Goal: Information Seeking & Learning: Learn about a topic

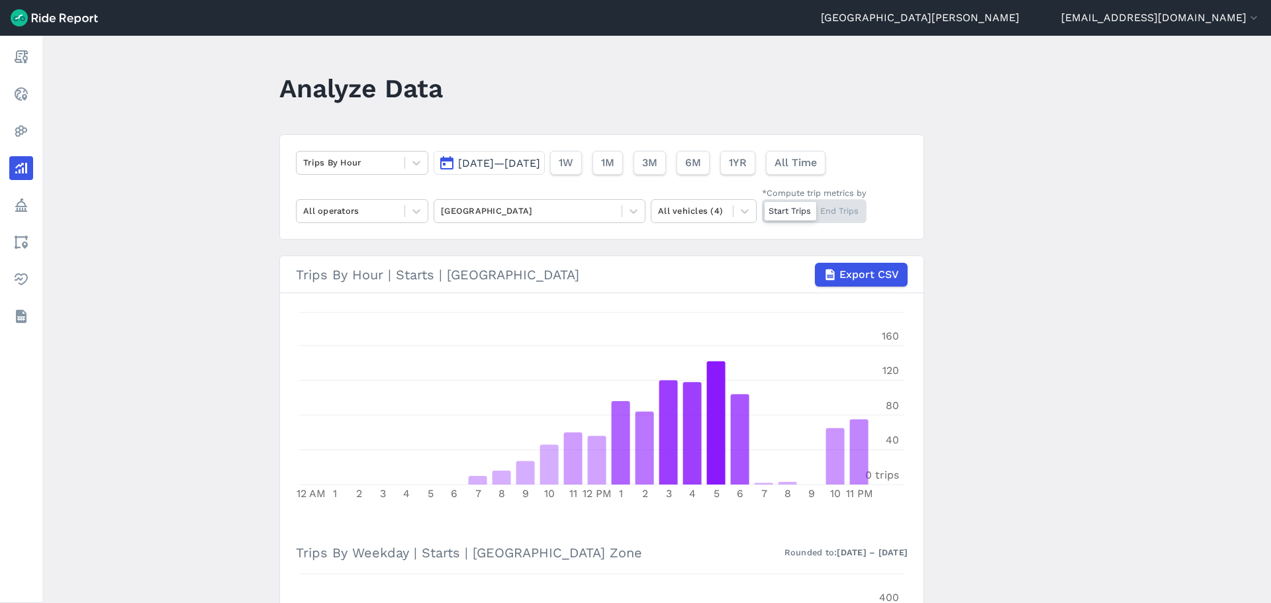
scroll to position [497, 0]
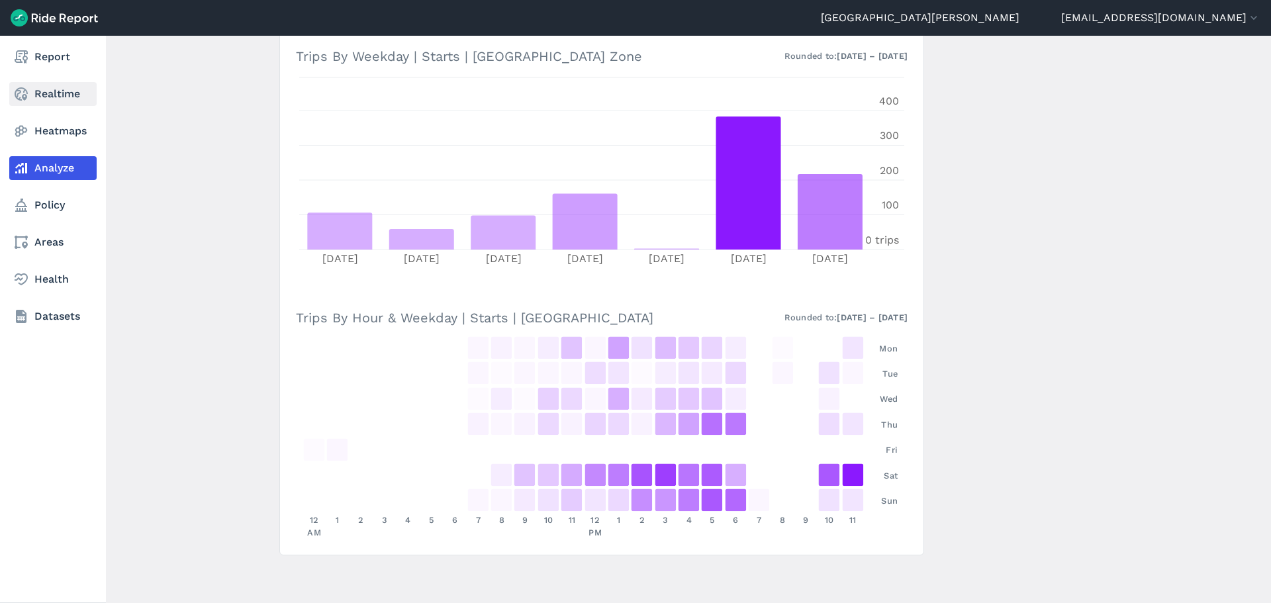
click at [48, 92] on link "Realtime" at bounding box center [52, 94] width 87 height 24
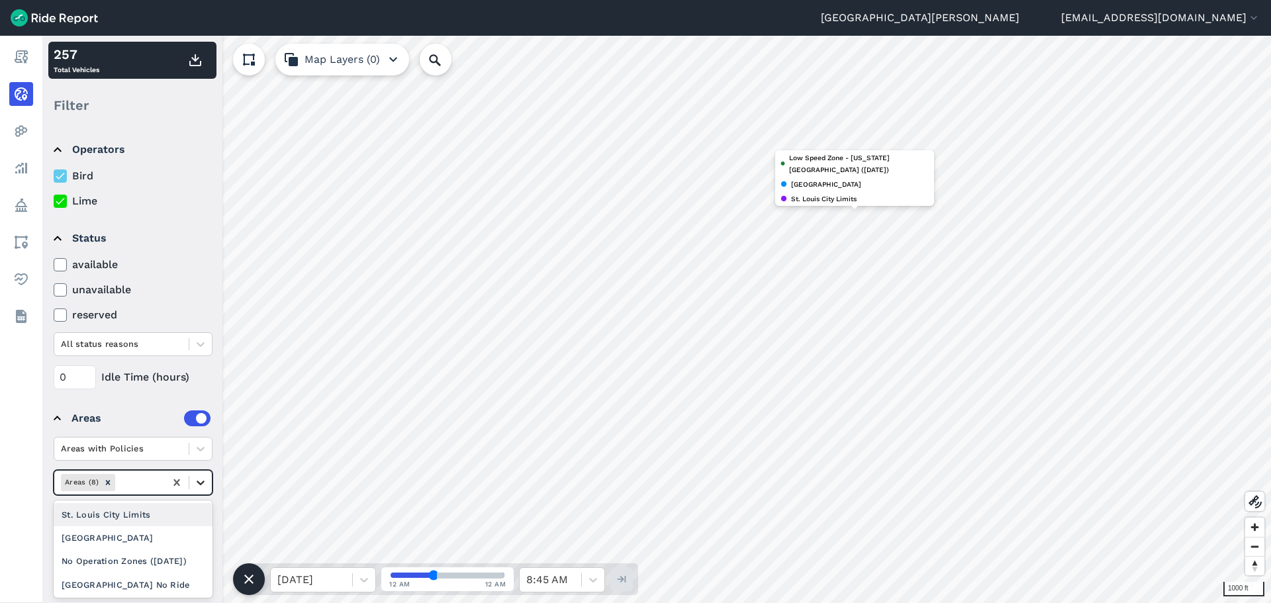
click at [200, 485] on icon at bounding box center [200, 482] width 13 height 13
click at [129, 532] on div "[GEOGRAPHIC_DATA]" at bounding box center [133, 537] width 159 height 23
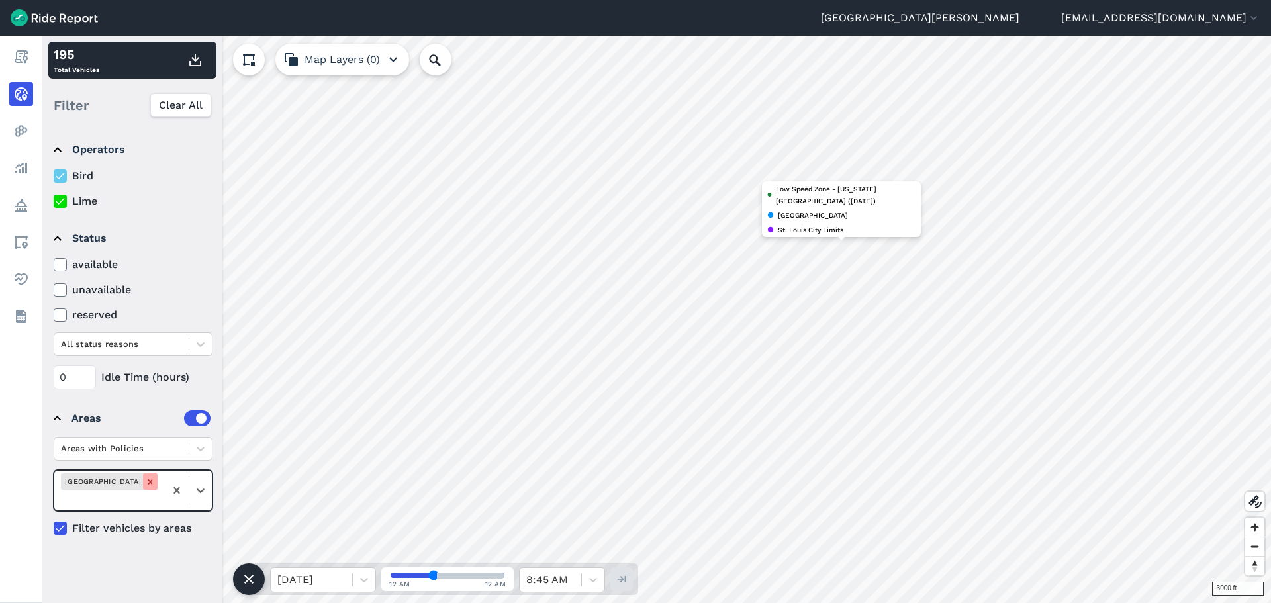
click at [154, 490] on div "Remove Downtown Curfew Zone" at bounding box center [150, 481] width 15 height 17
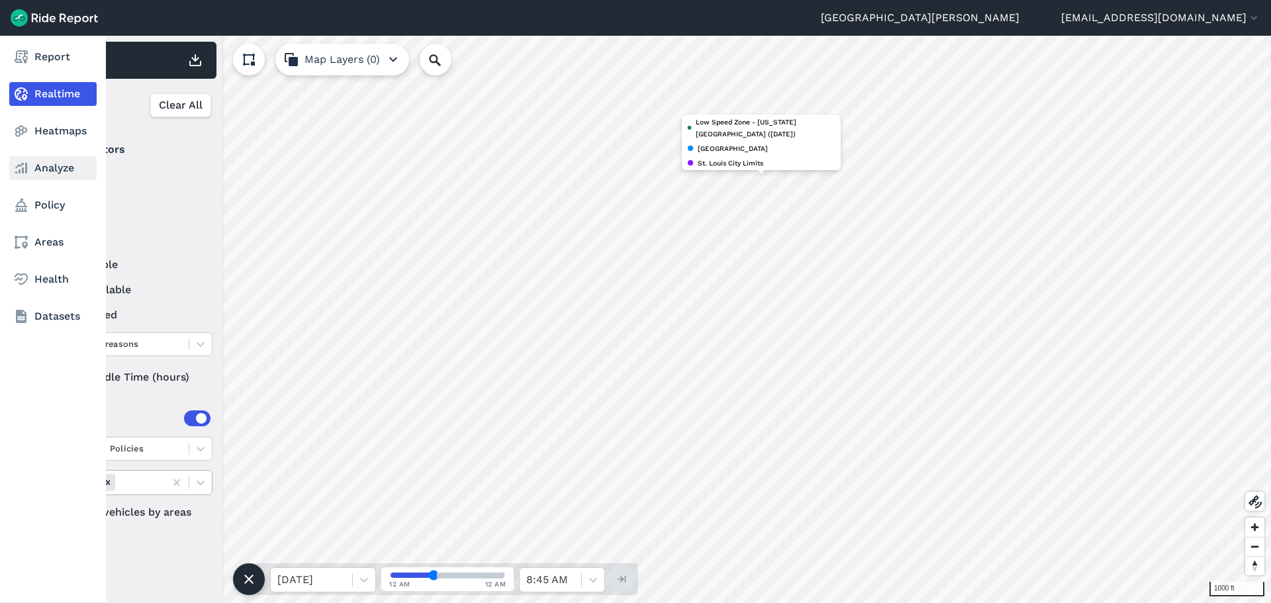
click at [58, 169] on link "Analyze" at bounding box center [52, 168] width 87 height 24
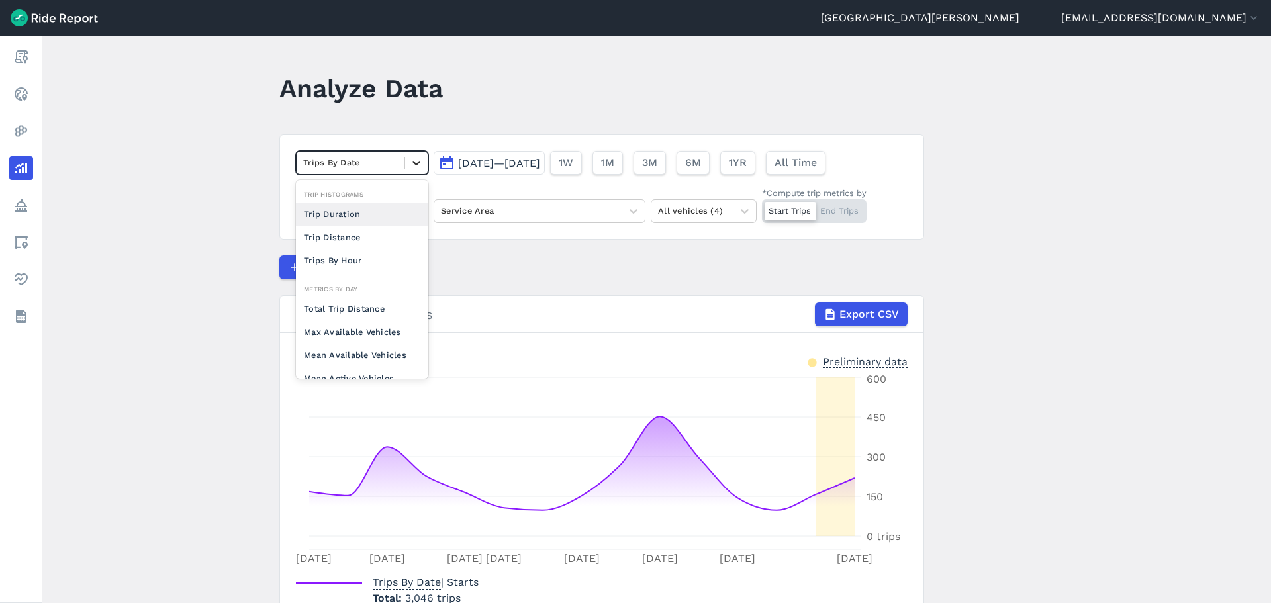
click at [416, 156] on icon at bounding box center [416, 162] width 13 height 13
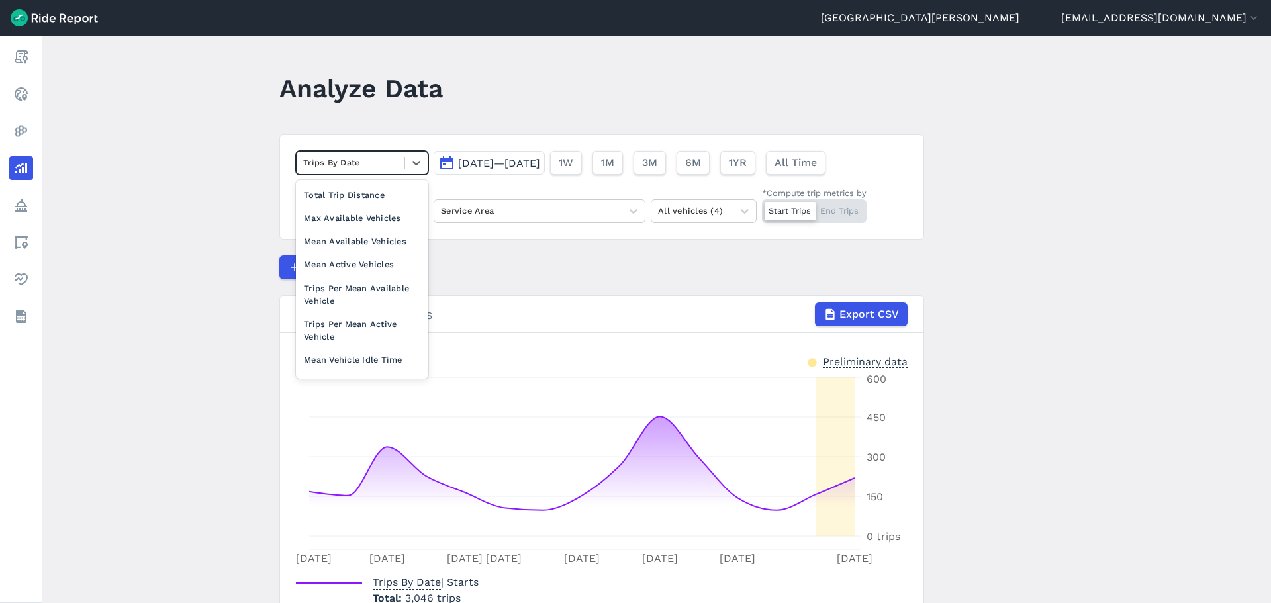
scroll to position [115, 0]
click at [374, 219] on div "Max Available Vehicles" at bounding box center [362, 216] width 132 height 23
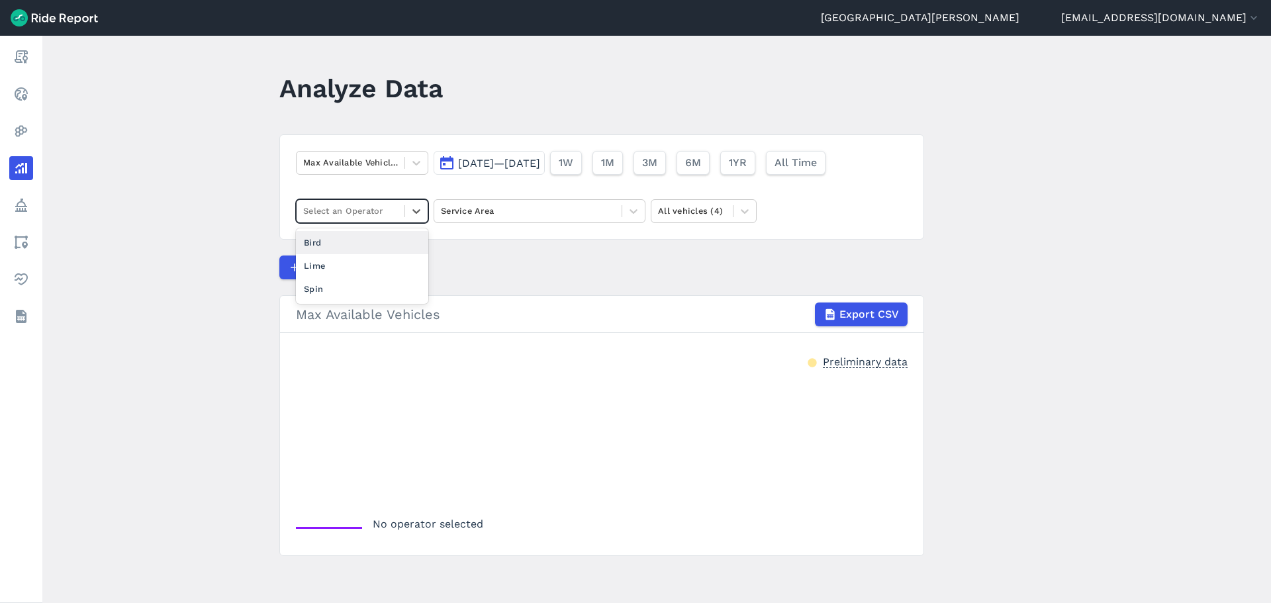
click at [381, 219] on div at bounding box center [350, 210] width 95 height 15
click at [352, 242] on div "Bird" at bounding box center [362, 242] width 132 height 23
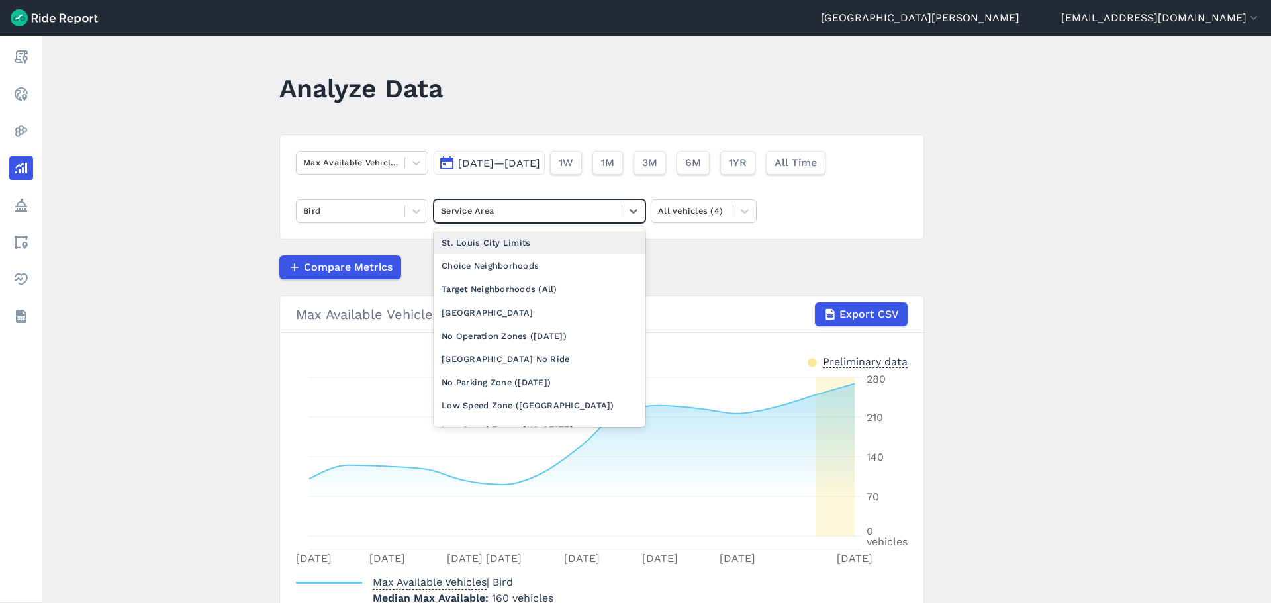
click at [538, 221] on div "Service Area" at bounding box center [527, 211] width 187 height 21
click at [548, 316] on div "[GEOGRAPHIC_DATA]" at bounding box center [540, 312] width 212 height 23
click at [580, 210] on div at bounding box center [528, 210] width 174 height 15
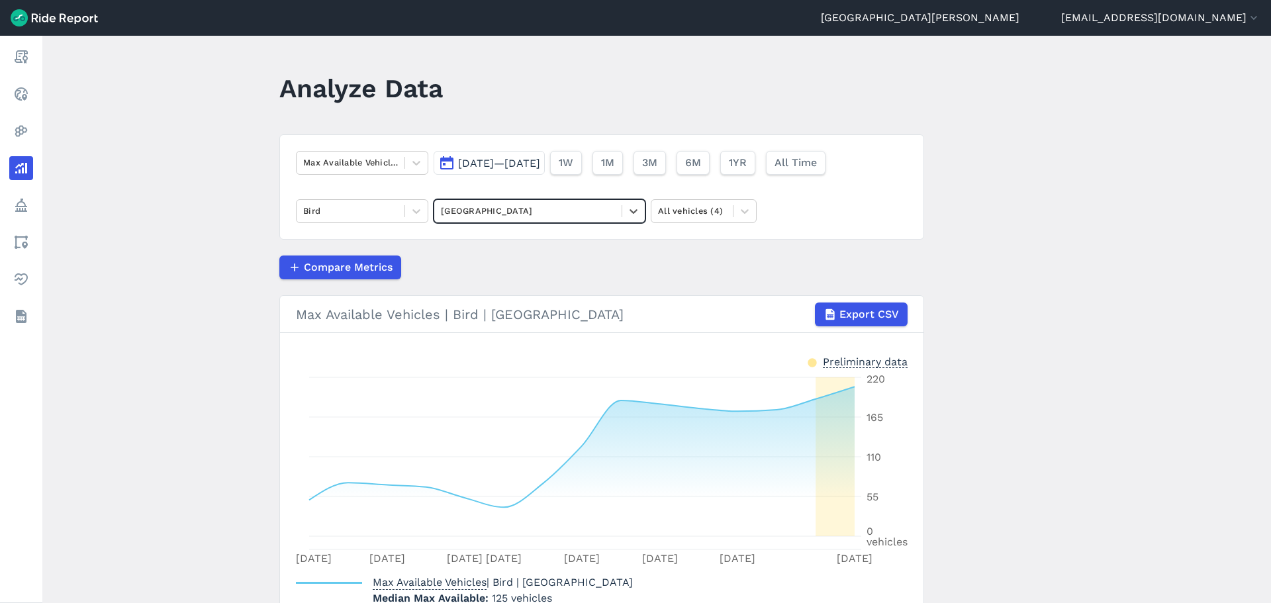
click at [580, 210] on div at bounding box center [528, 210] width 174 height 15
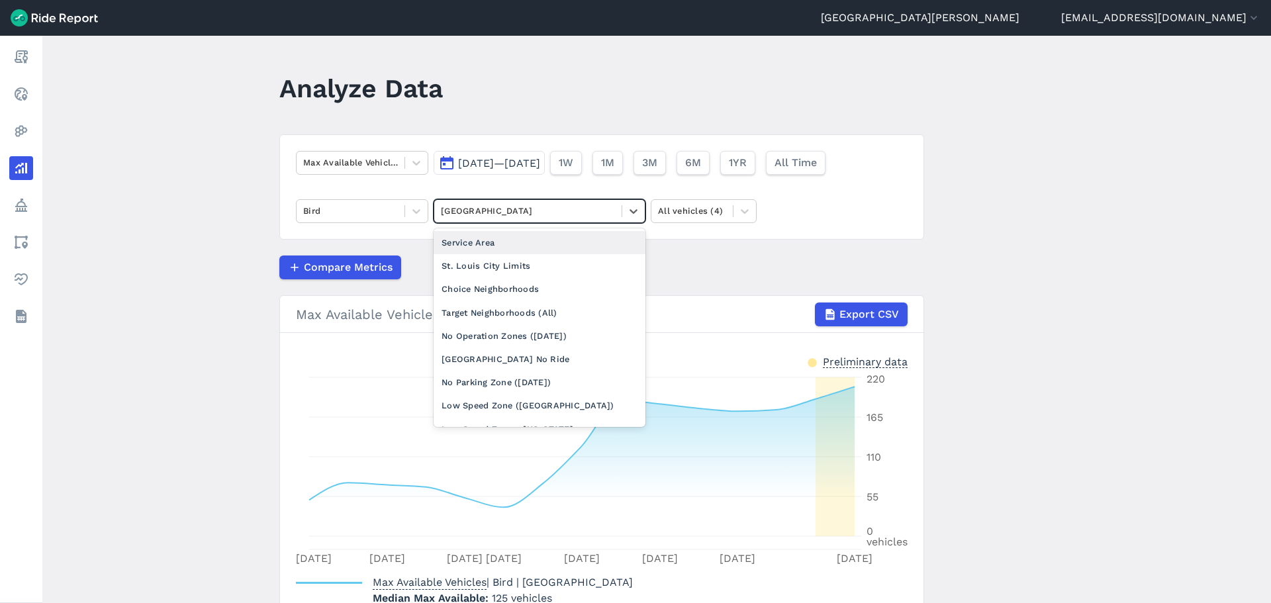
click at [580, 210] on div at bounding box center [528, 210] width 174 height 15
click at [536, 260] on div "St. Louis City Limits" at bounding box center [540, 265] width 212 height 23
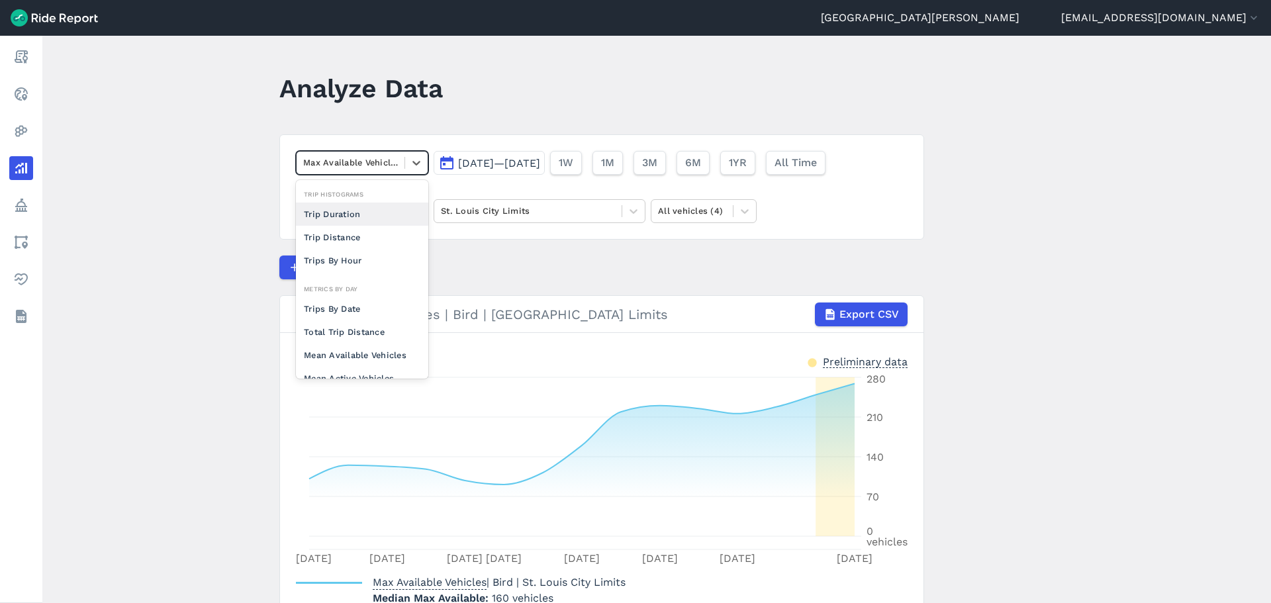
click at [387, 164] on div at bounding box center [350, 162] width 95 height 15
click at [342, 264] on div "Trips By Hour" at bounding box center [362, 260] width 132 height 23
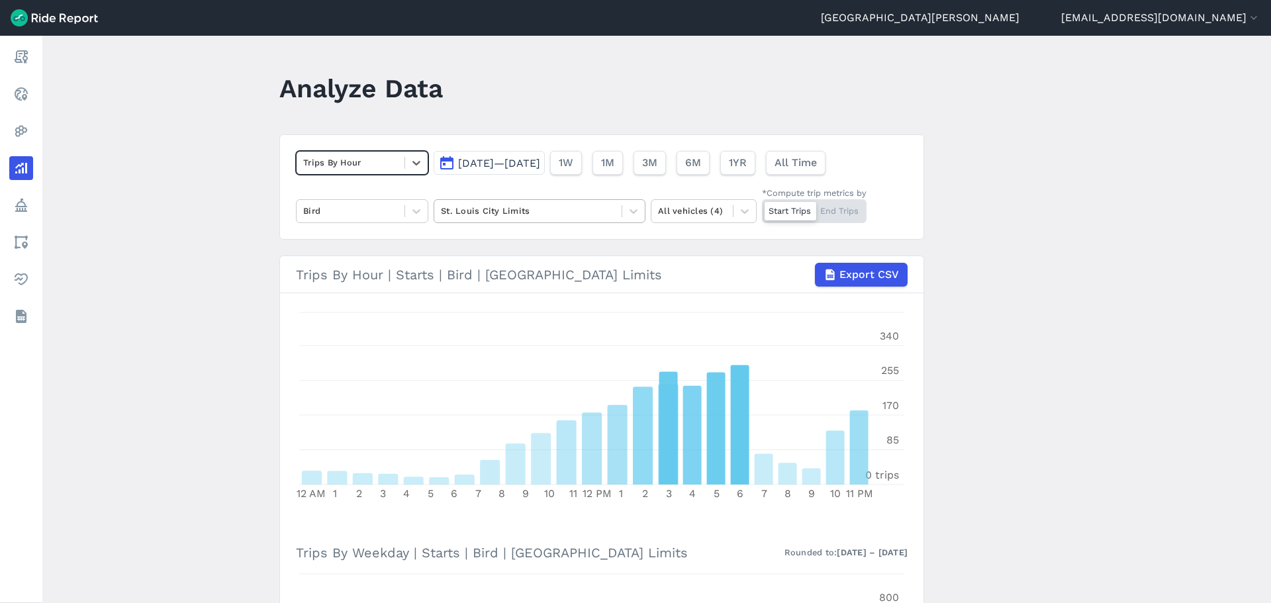
click at [511, 214] on div at bounding box center [528, 210] width 174 height 15
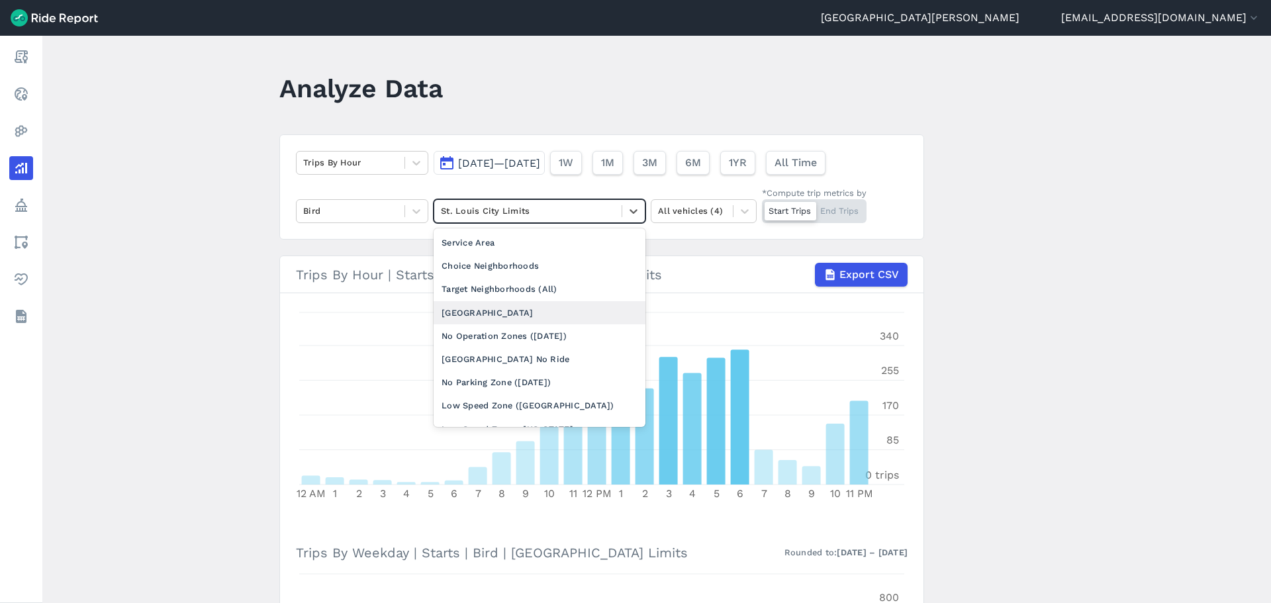
click at [524, 308] on div "[GEOGRAPHIC_DATA]" at bounding box center [540, 312] width 212 height 23
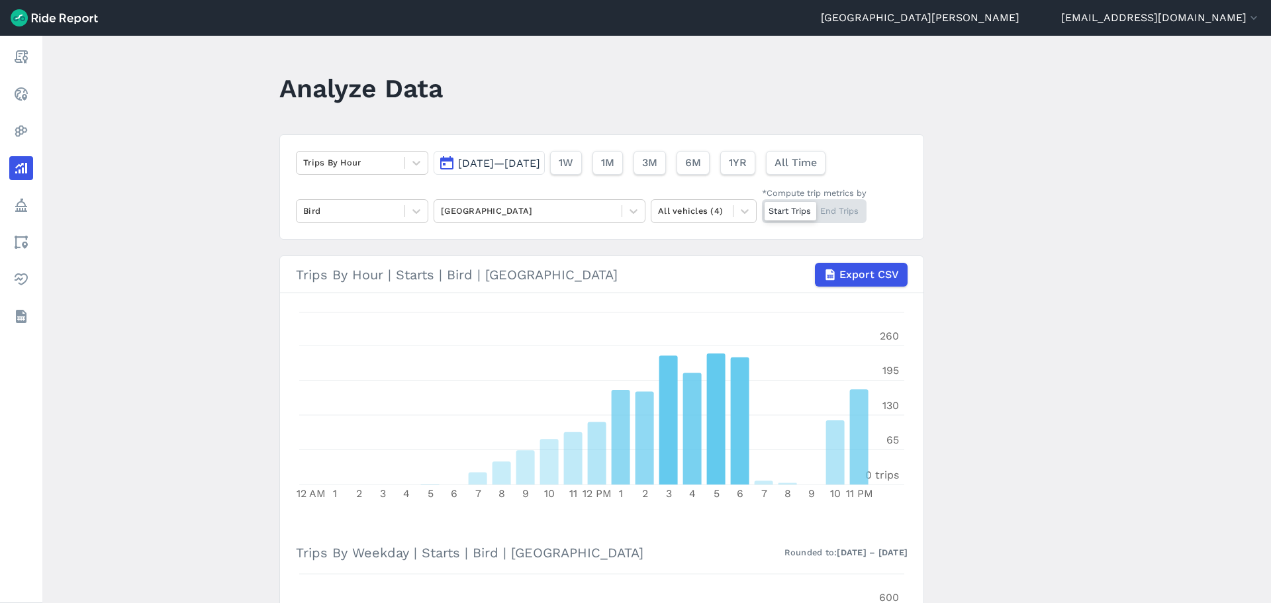
click at [540, 158] on span "[DATE]—[DATE]" at bounding box center [499, 163] width 82 height 13
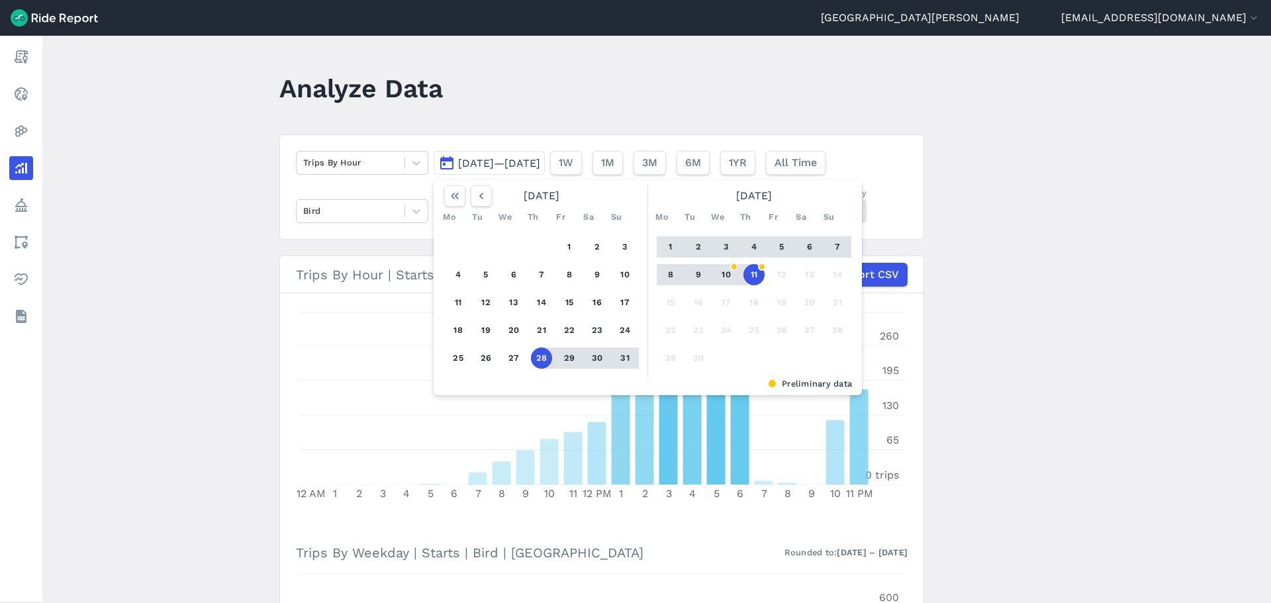
click at [671, 253] on button "1" at bounding box center [670, 246] width 21 height 21
click at [753, 276] on button "11" at bounding box center [754, 274] width 21 height 21
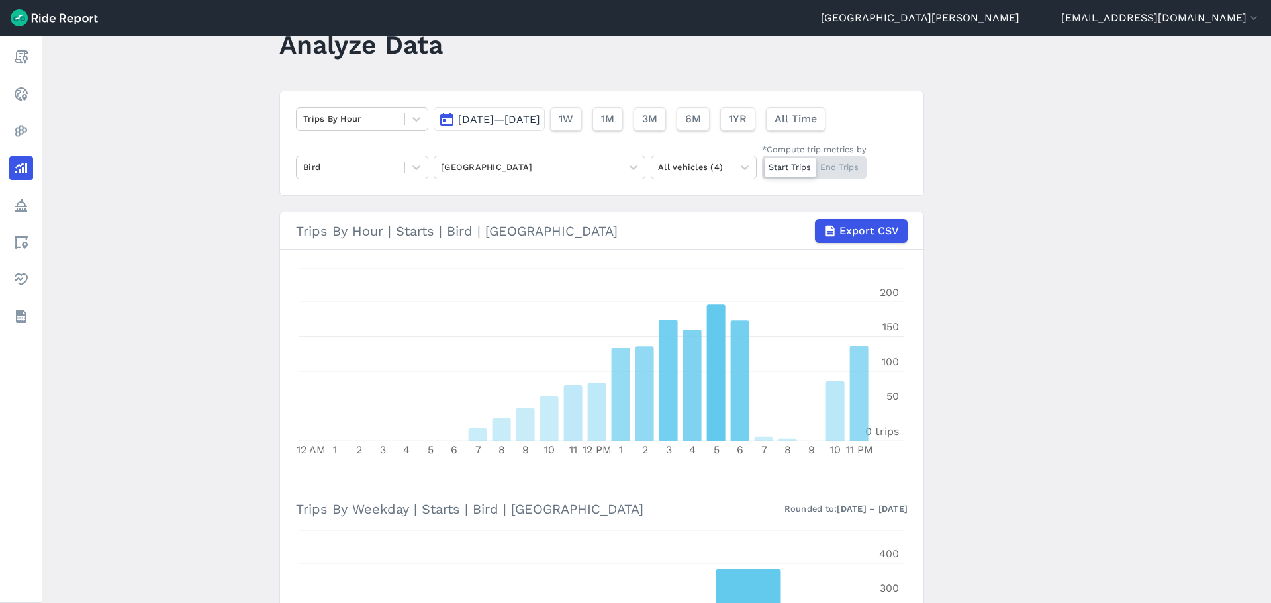
scroll to position [66, 0]
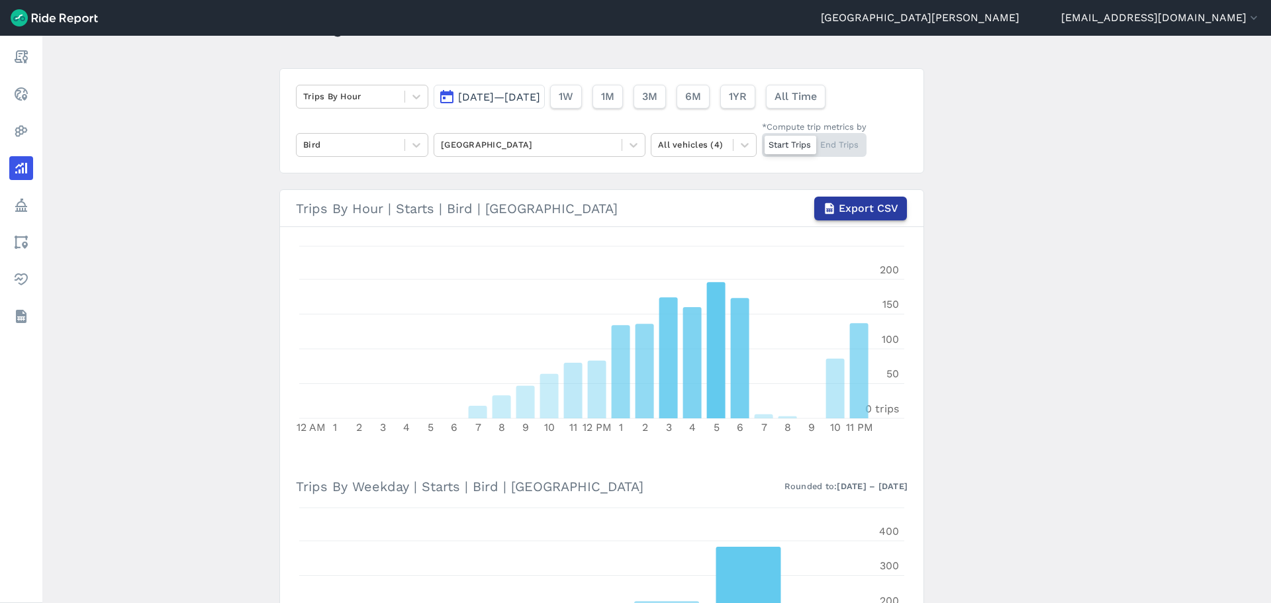
click at [868, 206] on span "Export CSV" at bounding box center [869, 209] width 60 height 16
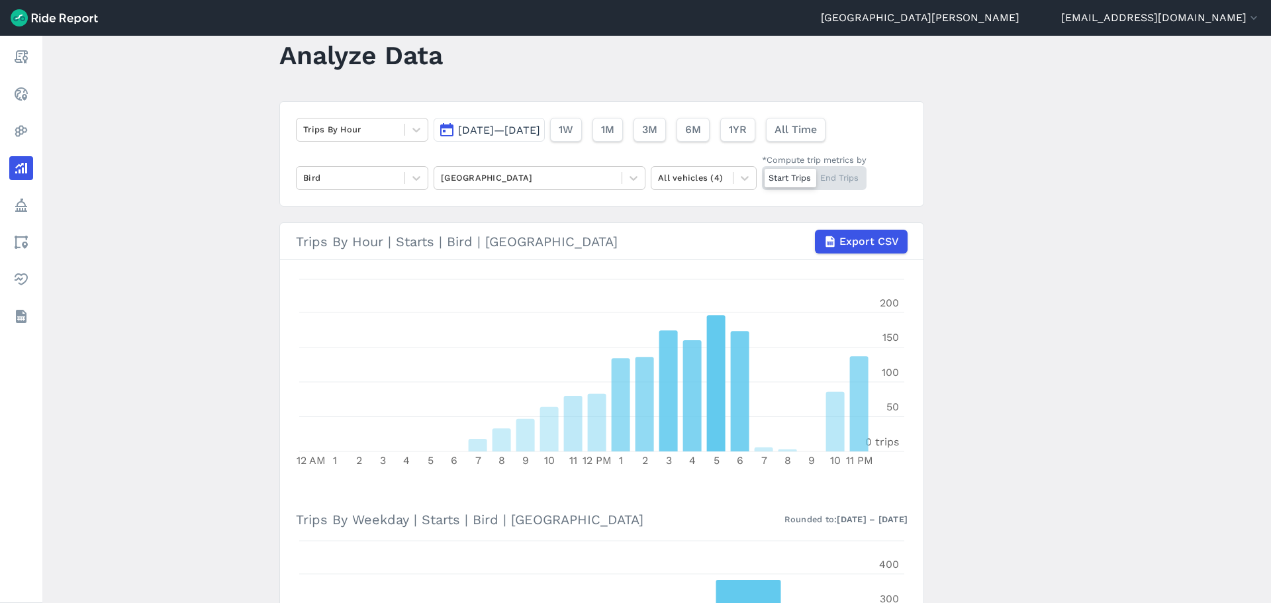
scroll to position [0, 0]
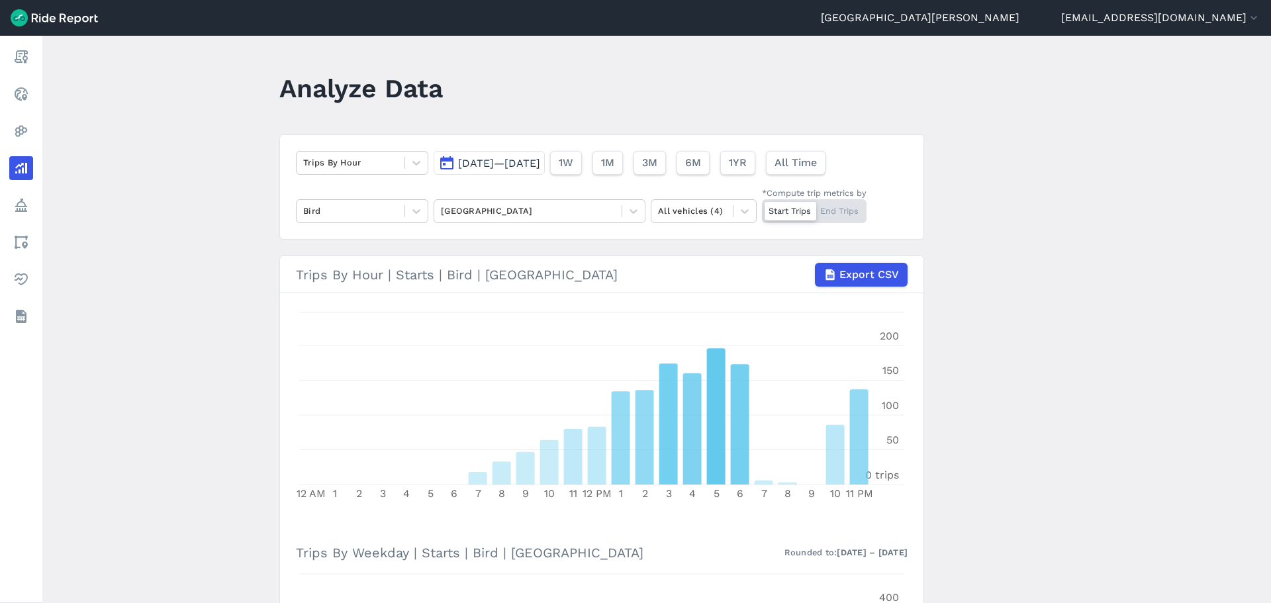
click at [846, 210] on div "Start Trips End Trips" at bounding box center [814, 211] width 105 height 24
click at [762, 208] on input "*Compute trip metrics by Start Trips End Trips" at bounding box center [762, 203] width 0 height 9
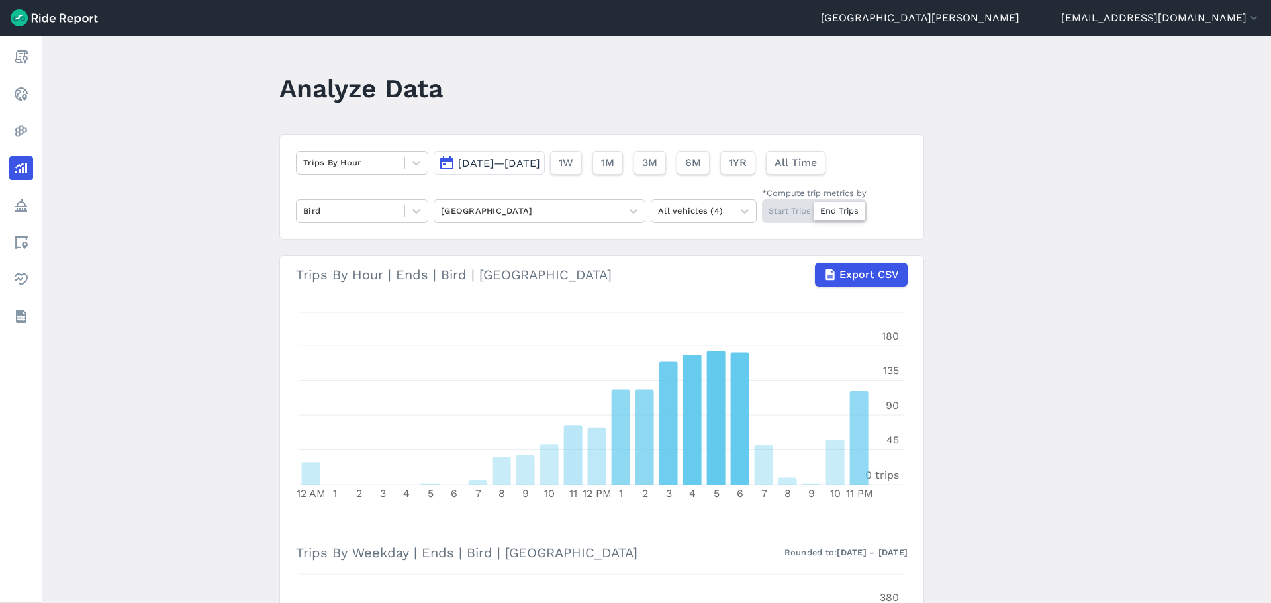
click at [803, 210] on div "Start Trips End Trips" at bounding box center [814, 211] width 105 height 24
click at [762, 208] on input "*Compute trip metrics by Start Trips End Trips" at bounding box center [762, 203] width 0 height 9
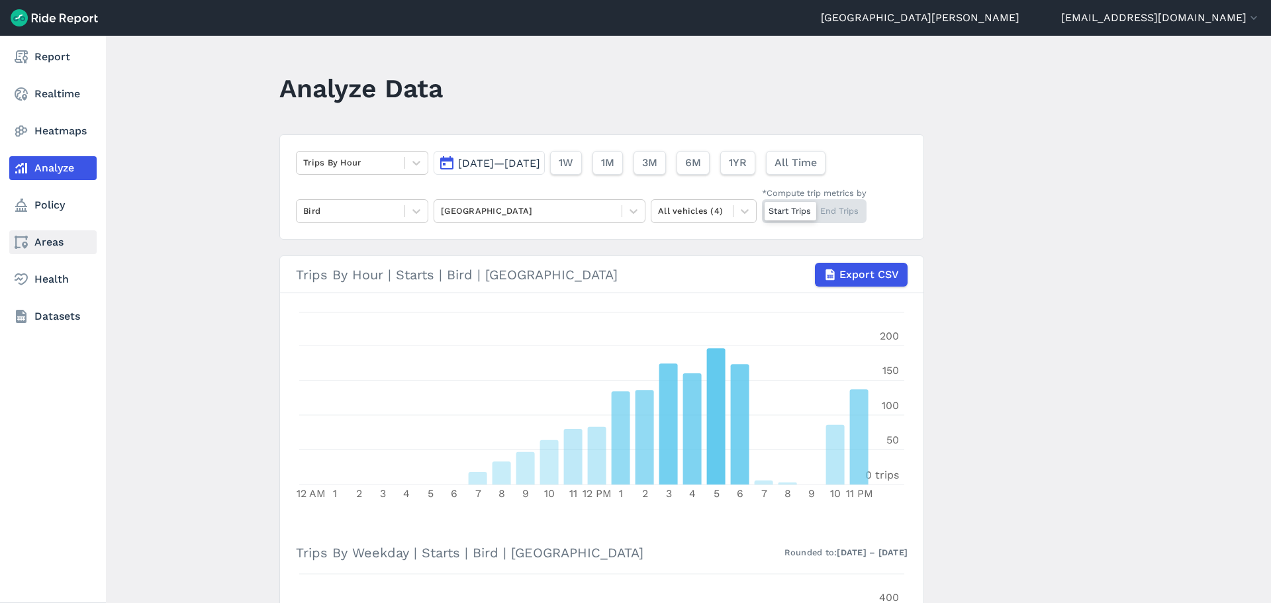
click at [56, 235] on link "Areas" at bounding box center [52, 242] width 87 height 24
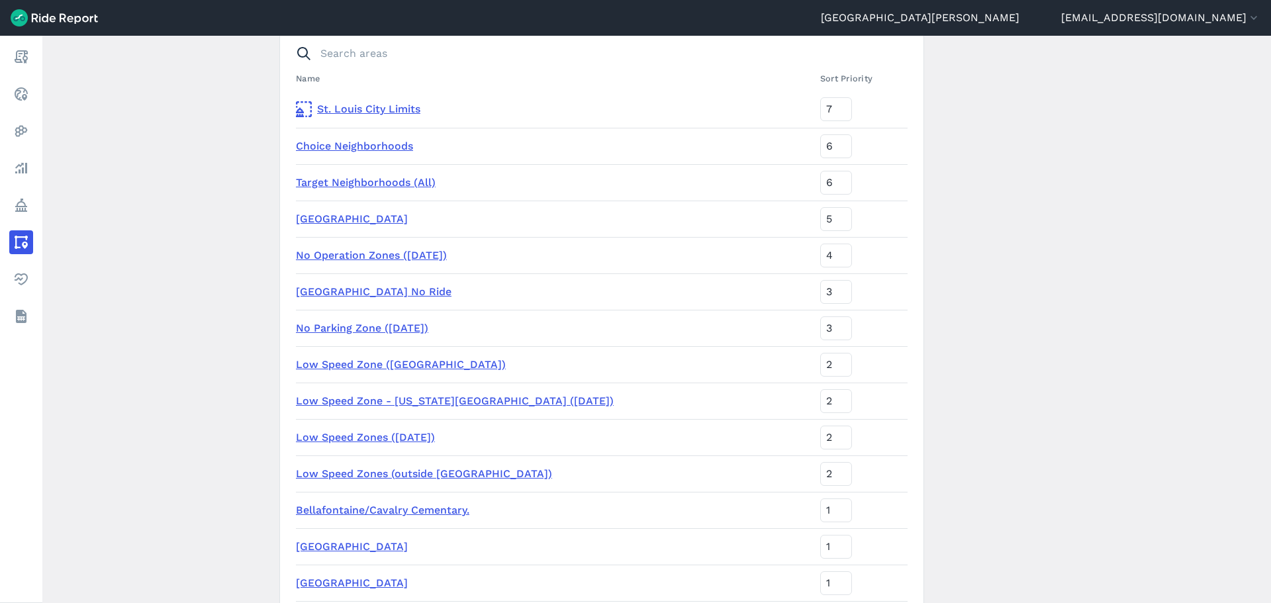
scroll to position [132, 0]
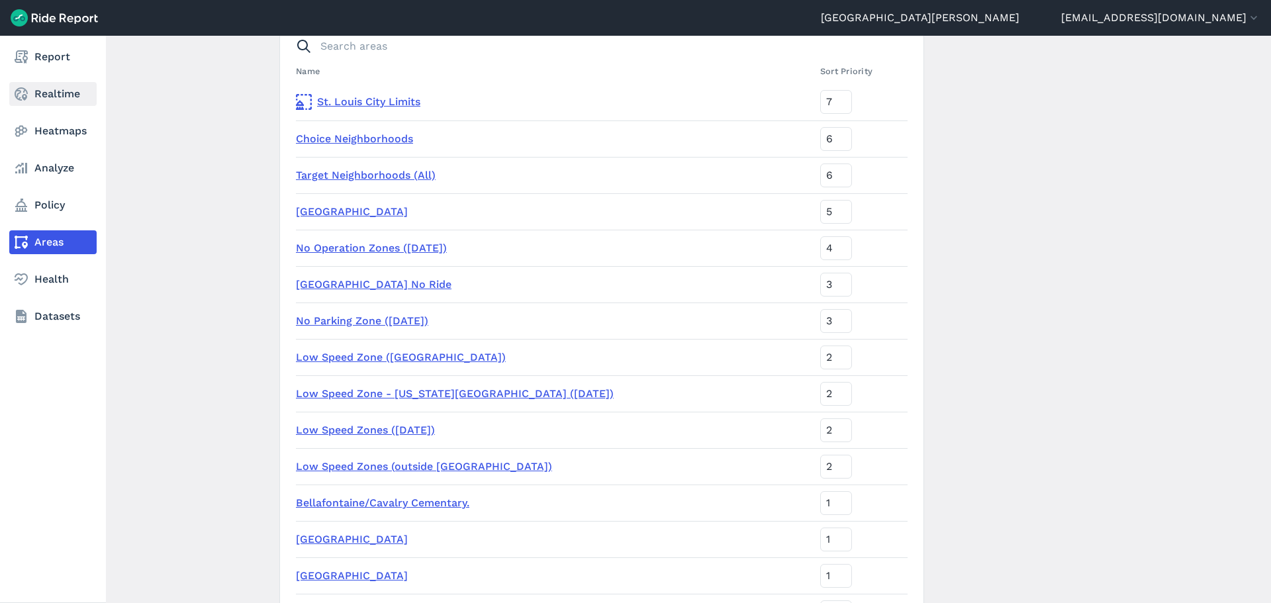
click at [54, 102] on link "Realtime" at bounding box center [52, 94] width 87 height 24
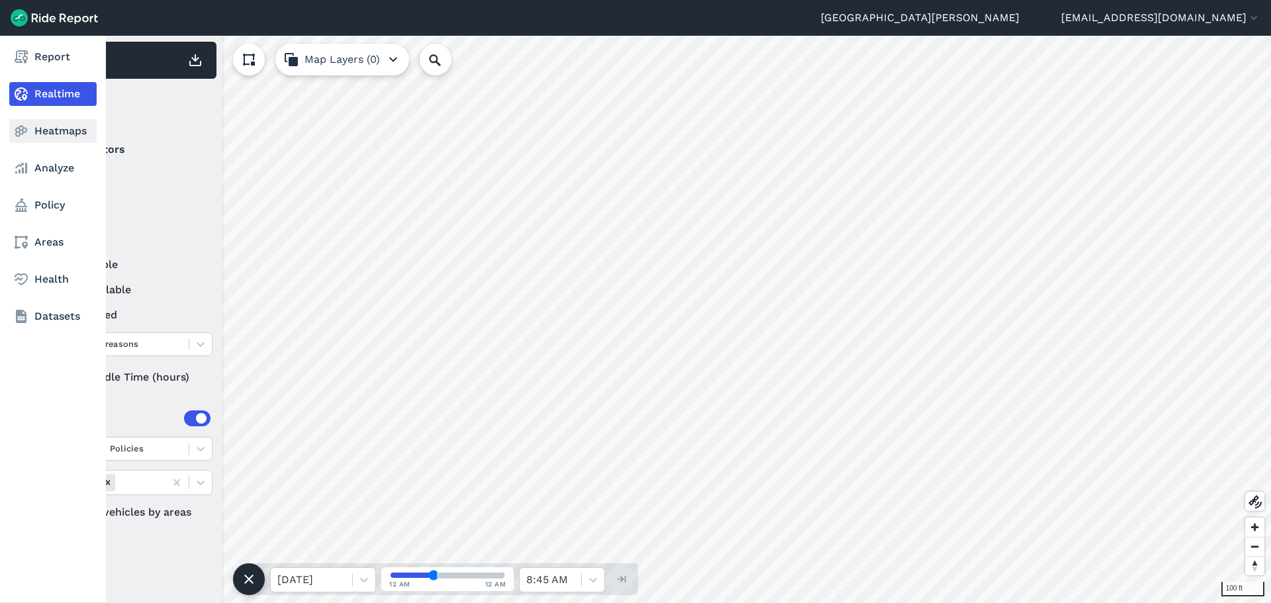
click at [63, 137] on link "Heatmaps" at bounding box center [52, 131] width 87 height 24
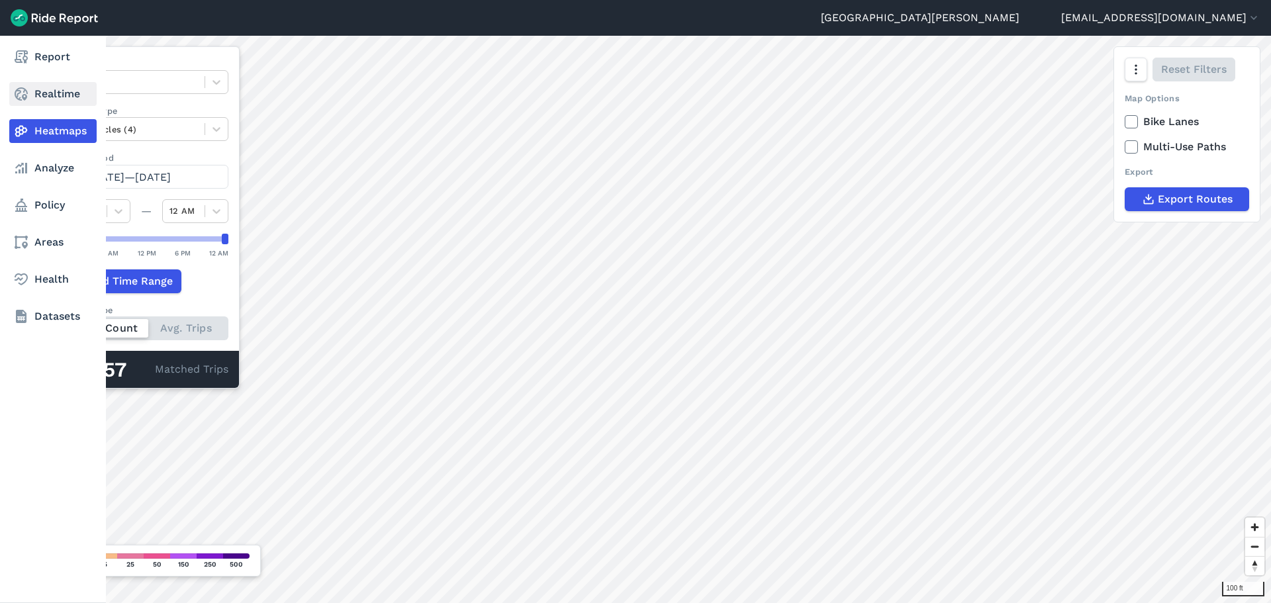
click at [58, 91] on link "Realtime" at bounding box center [52, 94] width 87 height 24
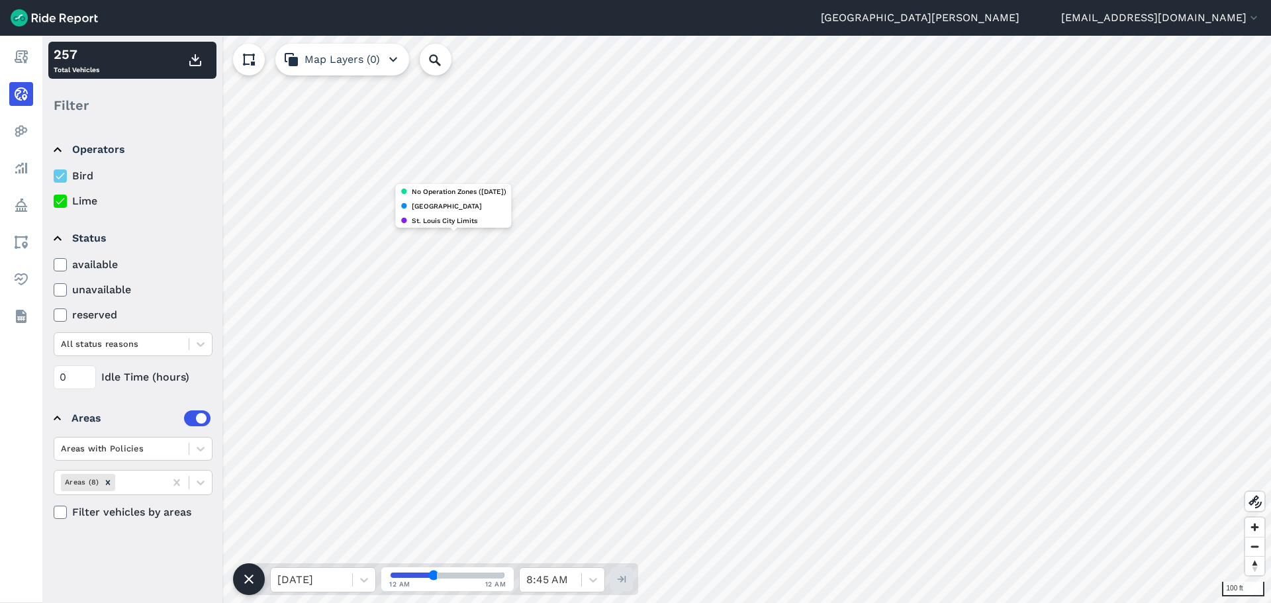
click at [70, 25] on img at bounding box center [54, 17] width 87 height 17
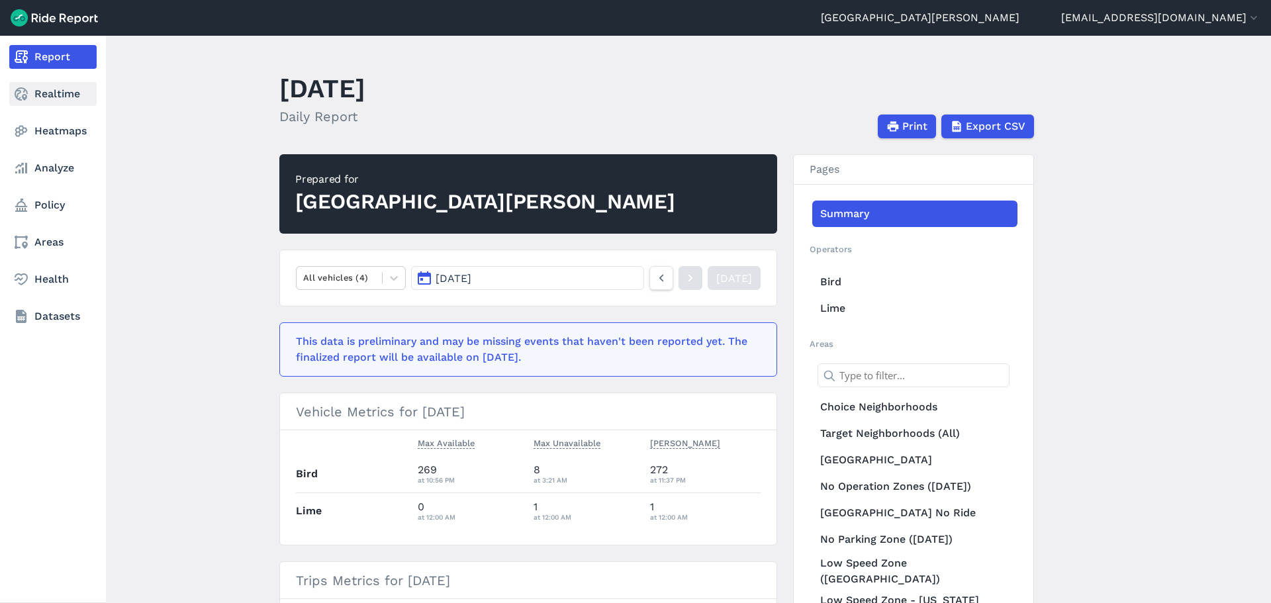
click at [60, 97] on link "Realtime" at bounding box center [52, 94] width 87 height 24
